Goal: Use online tool/utility: Utilize a website feature to perform a specific function

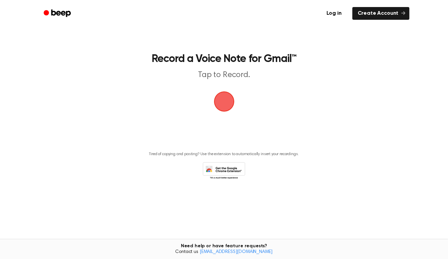
click at [227, 111] on span "button" at bounding box center [224, 101] width 19 height 19
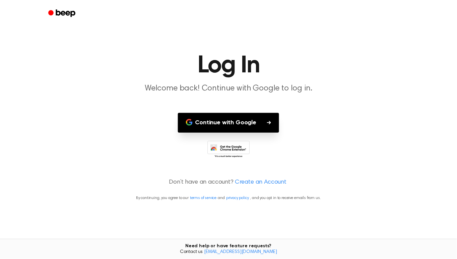
click at [229, 133] on button "Continue with Google" at bounding box center [229, 123] width 102 height 20
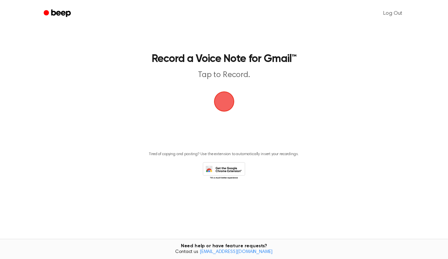
click at [219, 111] on span "button" at bounding box center [224, 101] width 19 height 19
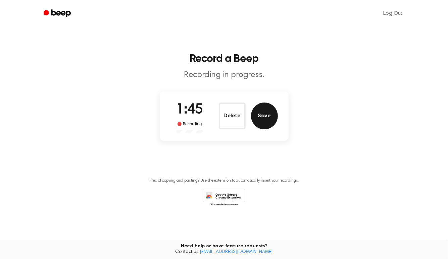
click at [274, 129] on button "Save" at bounding box center [264, 116] width 27 height 27
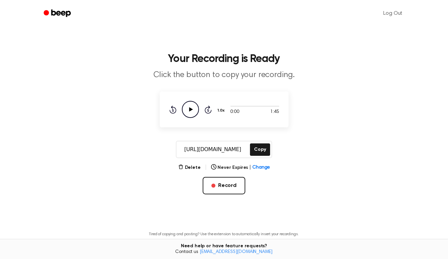
click at [182, 118] on icon "Play Audio" at bounding box center [190, 109] width 17 height 17
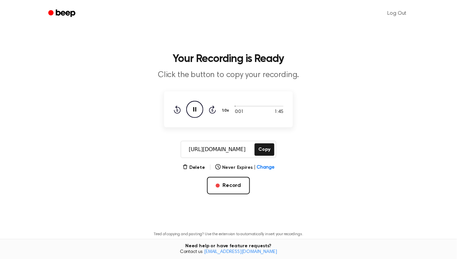
click at [222, 116] on button "1.0x" at bounding box center [227, 110] width 10 height 11
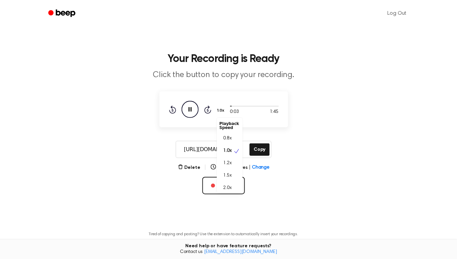
scroll to position [4, 0]
click at [228, 191] on div "2.0x" at bounding box center [230, 185] width 26 height 12
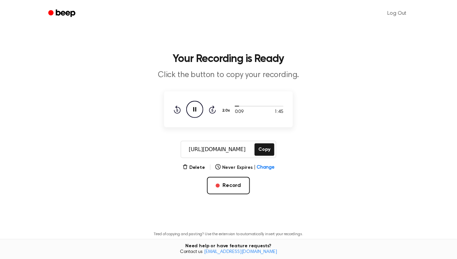
click at [222, 116] on button "2.0x" at bounding box center [227, 110] width 11 height 11
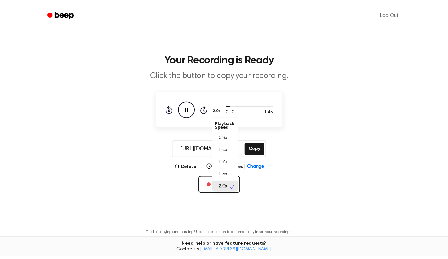
scroll to position [2, 0]
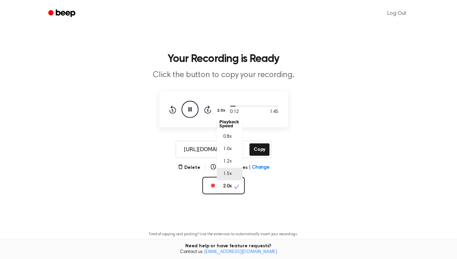
click at [224, 178] on span "1.5x" at bounding box center [228, 174] width 8 height 7
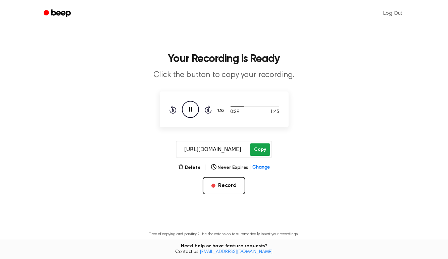
click at [263, 156] on button "Copy" at bounding box center [260, 150] width 20 height 12
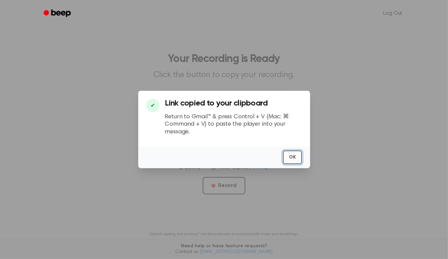
click at [302, 161] on button "OK" at bounding box center [292, 158] width 19 height 14
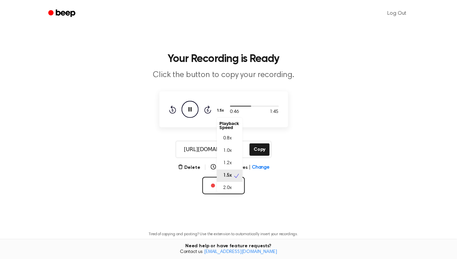
click at [217, 116] on button "1.5x" at bounding box center [222, 110] width 10 height 11
click at [220, 167] on div "1.2x" at bounding box center [226, 163] width 12 height 7
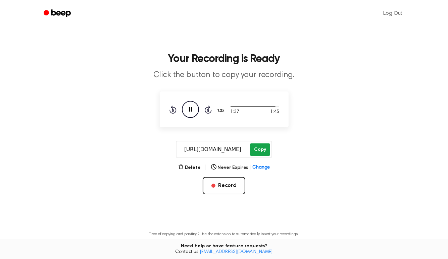
click at [255, 156] on button "Copy" at bounding box center [260, 150] width 20 height 12
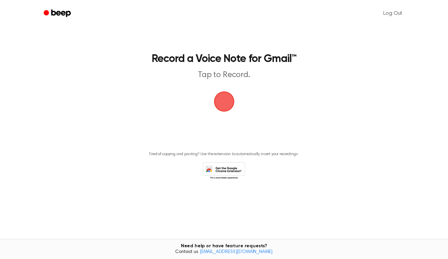
click at [226, 118] on span "button" at bounding box center [224, 102] width 38 height 38
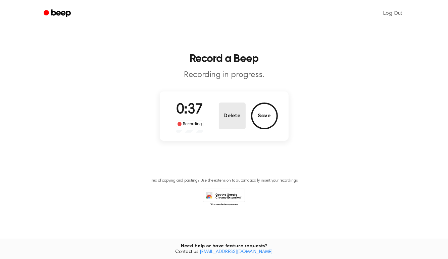
click at [233, 129] on button "Delete" at bounding box center [232, 116] width 27 height 27
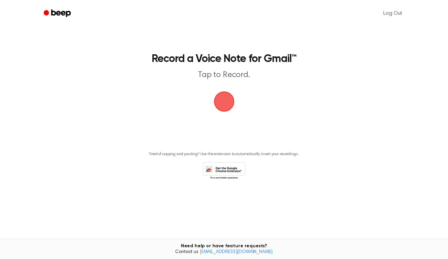
click at [218, 119] on span "button" at bounding box center [224, 102] width 35 height 35
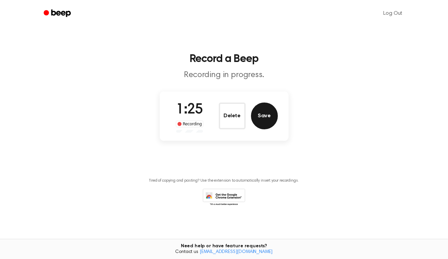
click at [267, 129] on button "Save" at bounding box center [264, 116] width 27 height 27
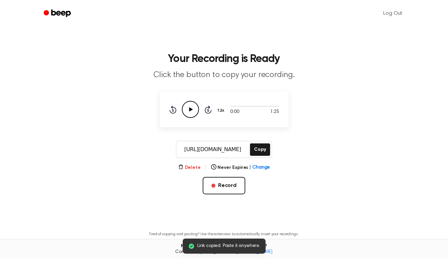
click at [182, 171] on button "Delete" at bounding box center [189, 167] width 22 height 7
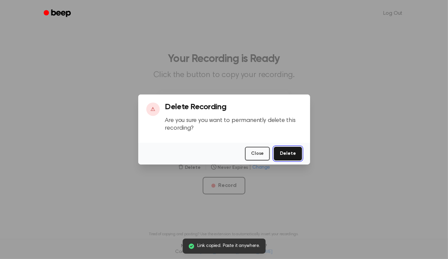
click at [297, 158] on button "Delete" at bounding box center [288, 154] width 28 height 14
